Goal: Find specific page/section: Find specific page/section

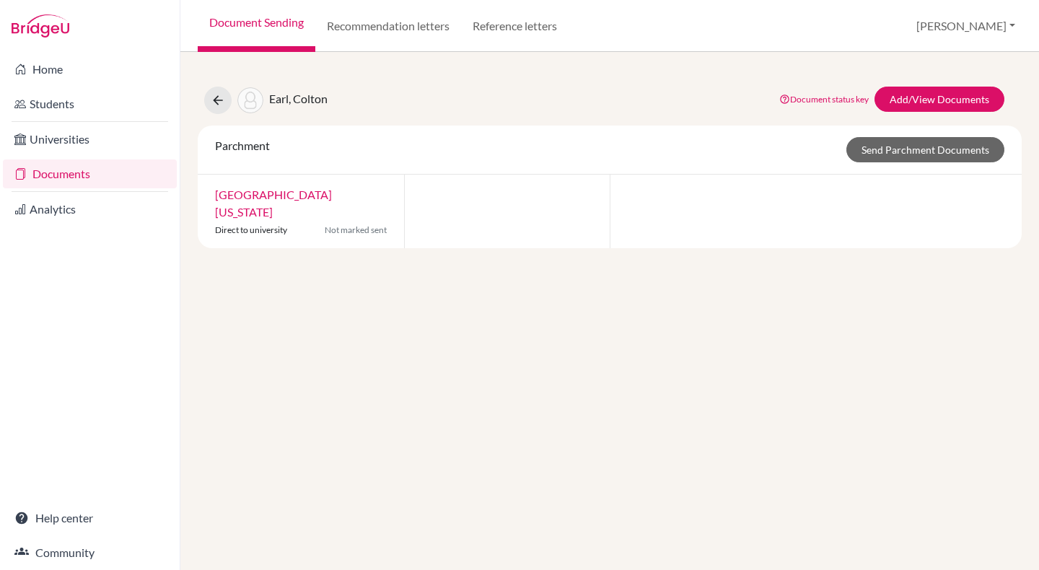
click at [71, 179] on link "Documents" at bounding box center [90, 173] width 174 height 29
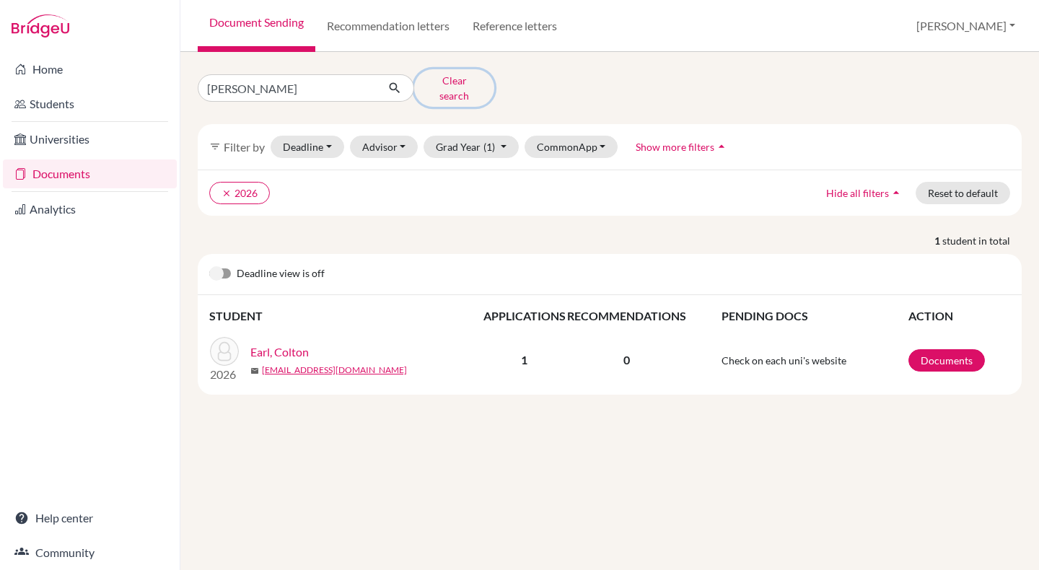
click at [440, 87] on button "Clear search" at bounding box center [454, 88] width 80 height 38
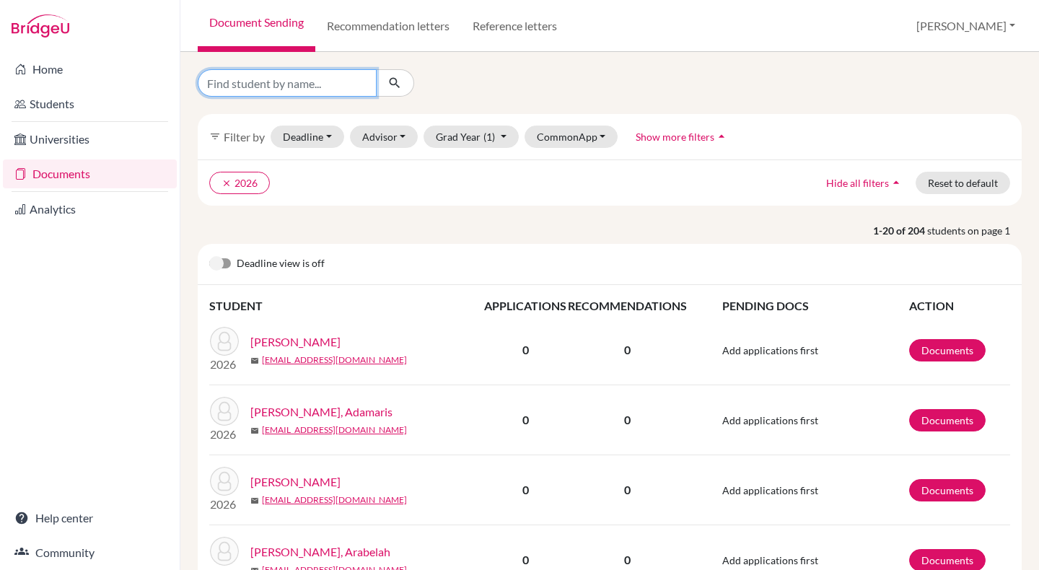
click at [296, 86] on input "Find student by name..." at bounding box center [287, 82] width 179 height 27
type input "[PERSON_NAME]"
click button "submit" at bounding box center [395, 82] width 38 height 27
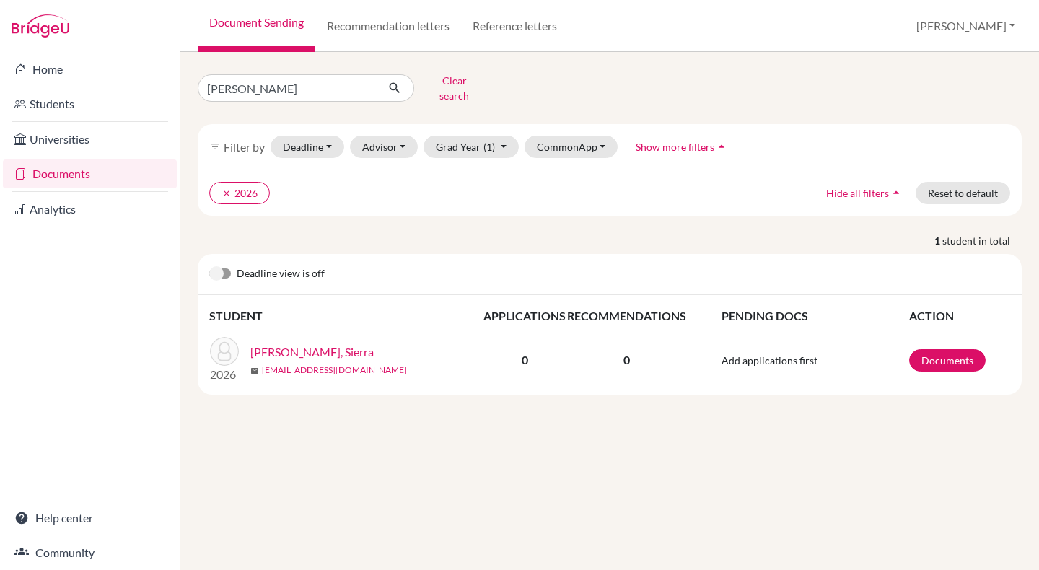
click at [345, 343] on link "[PERSON_NAME], Sierra" at bounding box center [311, 351] width 123 height 17
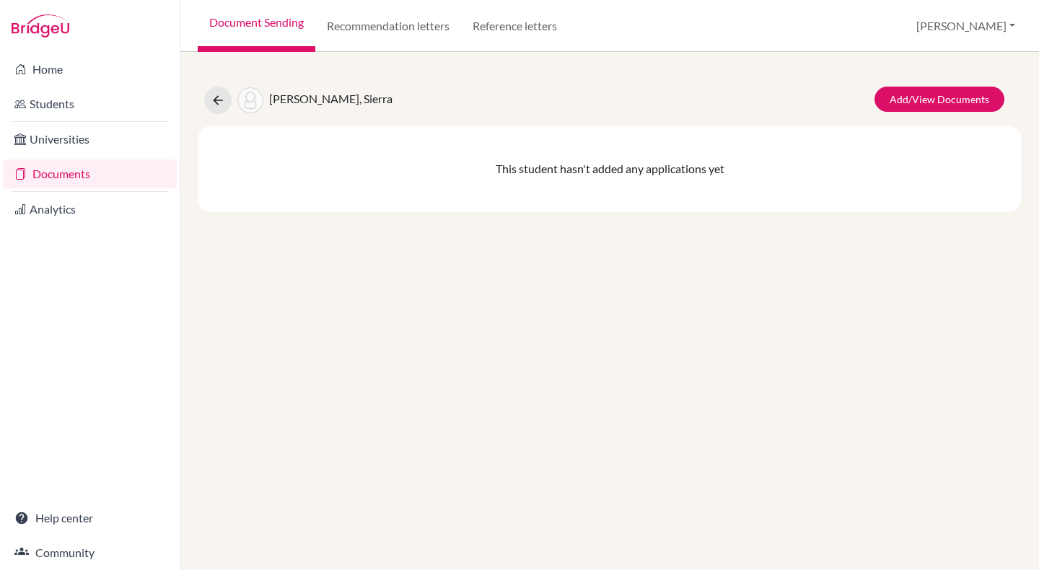
click at [67, 169] on link "Documents" at bounding box center [90, 173] width 174 height 29
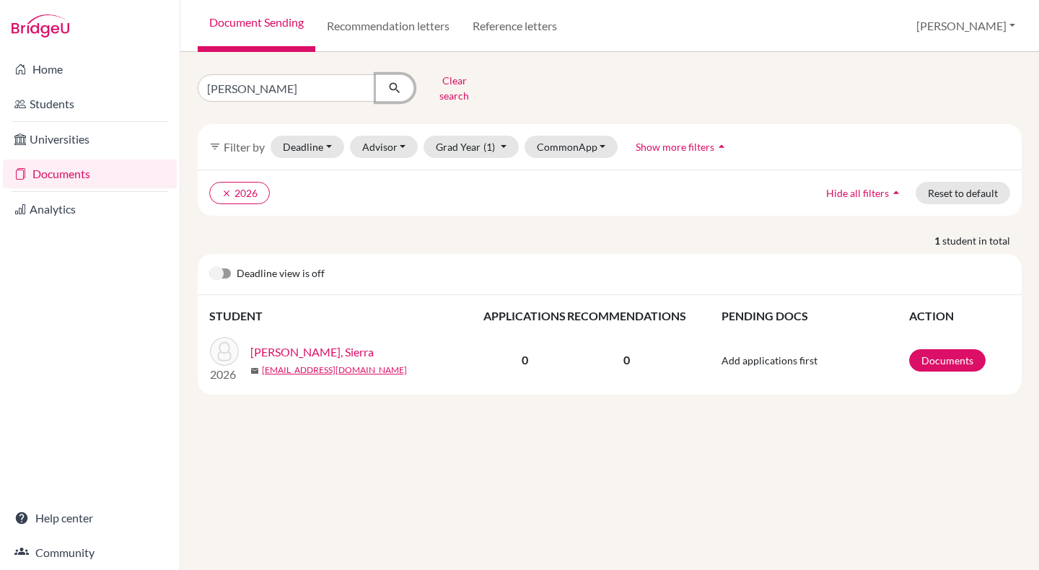
click at [395, 82] on icon "submit" at bounding box center [394, 88] width 14 height 14
click at [439, 84] on button "Clear search" at bounding box center [454, 88] width 80 height 38
